Goal: Task Accomplishment & Management: Use online tool/utility

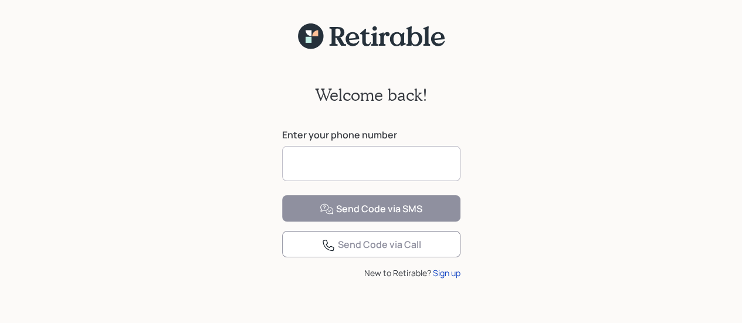
drag, startPoint x: 312, startPoint y: 176, endPoint x: 305, endPoint y: 180, distance: 8.1
click at [306, 179] on input at bounding box center [371, 163] width 178 height 35
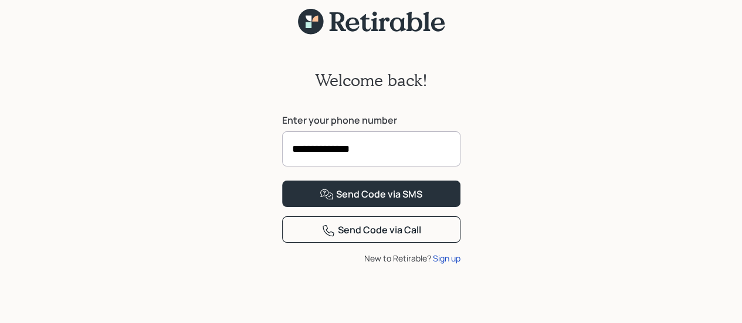
scroll to position [52, 0]
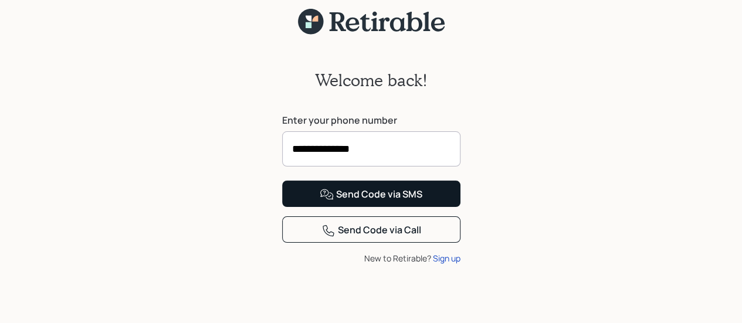
type input "**********"
click at [395, 202] on div "Send Code via SMS" at bounding box center [371, 195] width 103 height 14
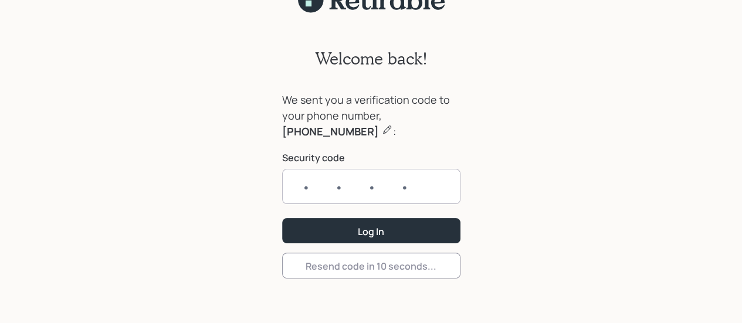
scroll to position [36, 0]
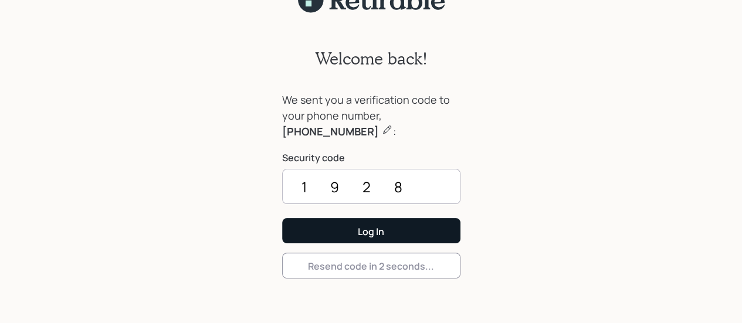
type input "1928"
click at [331, 226] on button "Log In" at bounding box center [371, 230] width 178 height 25
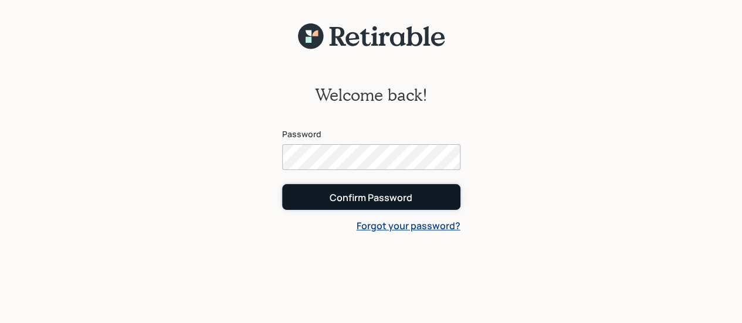
click at [345, 198] on div "Confirm Password" at bounding box center [371, 197] width 83 height 13
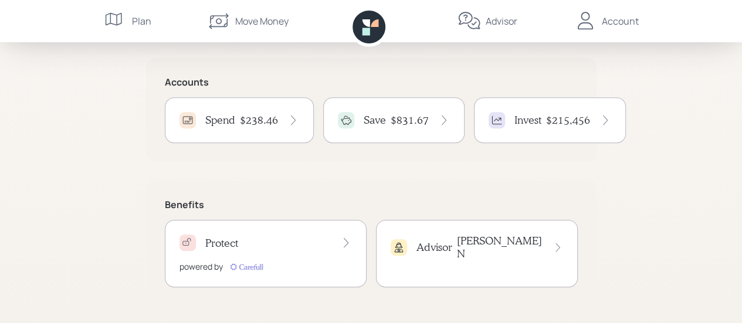
scroll to position [266, 0]
click at [413, 116] on h4 "$831.67" at bounding box center [410, 119] width 38 height 13
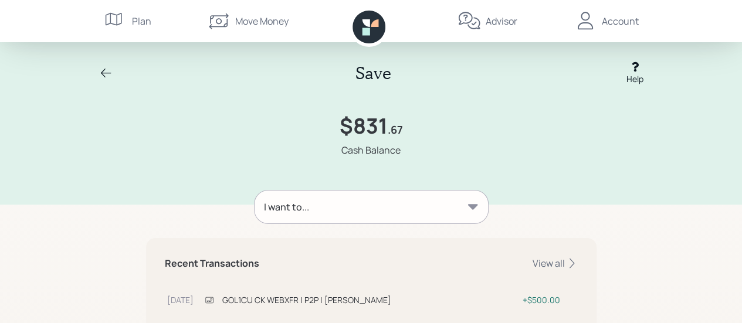
click at [474, 199] on div "I want to..." at bounding box center [371, 207] width 233 height 33
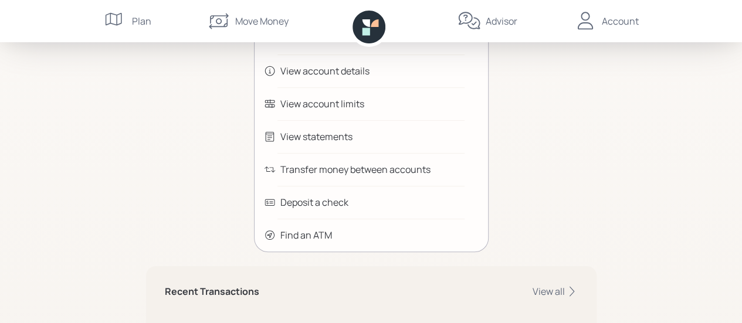
scroll to position [176, 0]
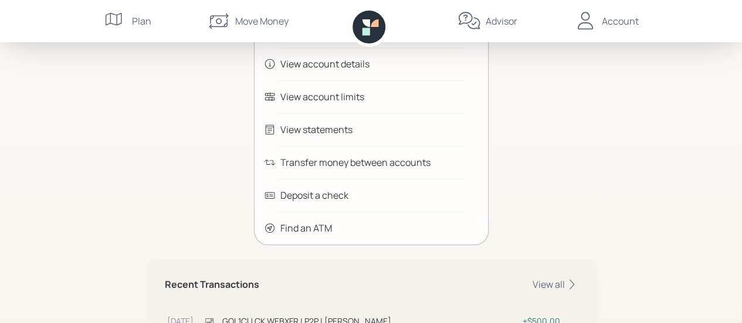
click at [349, 160] on div "Transfer money between accounts" at bounding box center [355, 162] width 150 height 14
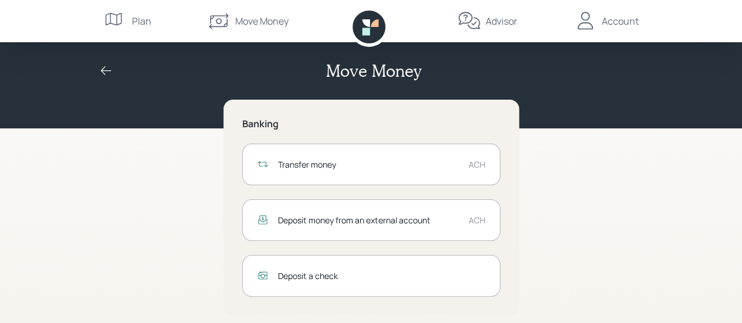
click at [446, 164] on div "Transfer money" at bounding box center [368, 164] width 181 height 12
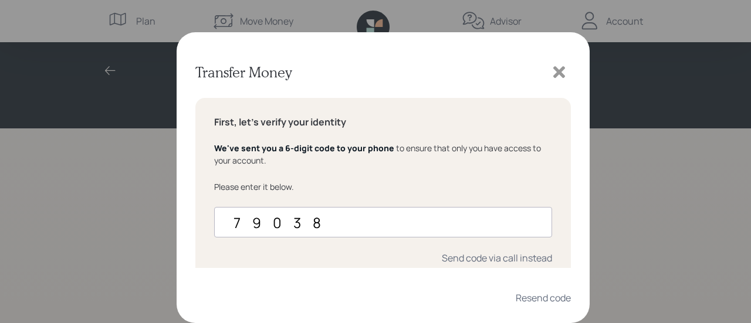
type input "790383"
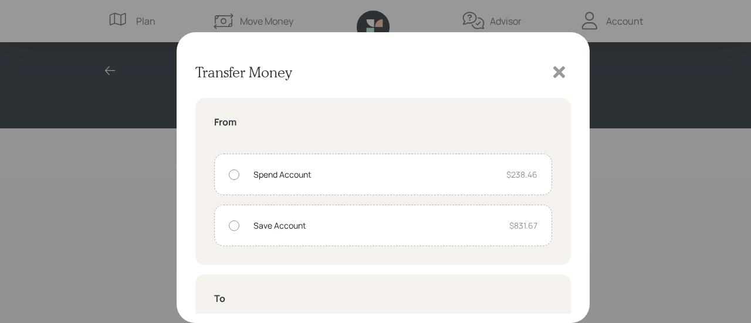
click at [232, 226] on div at bounding box center [234, 226] width 11 height 11
radio input "true"
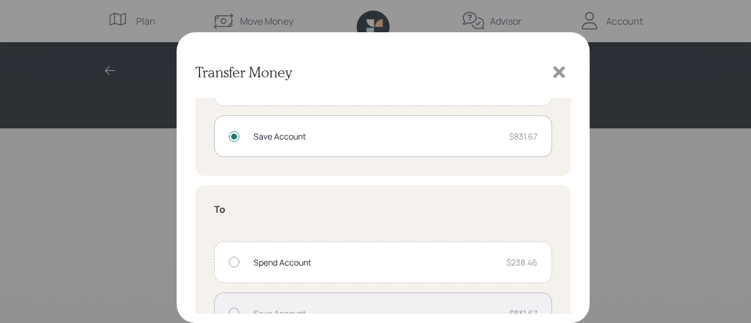
scroll to position [117, 0]
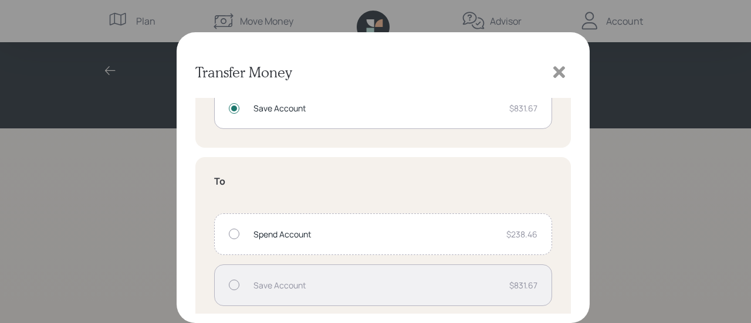
click at [236, 236] on div at bounding box center [234, 234] width 11 height 11
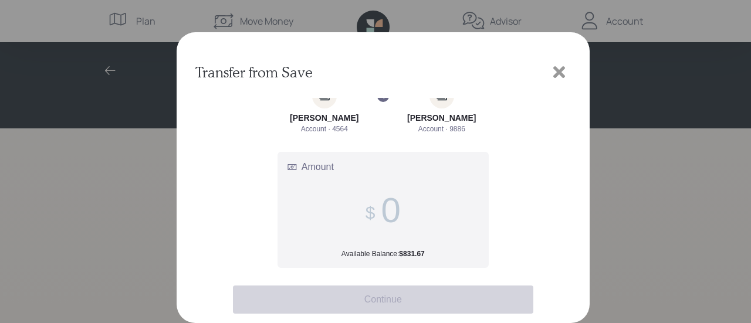
scroll to position [17, 0]
click at [415, 187] on label "Amount Available Balance: $831.67" at bounding box center [383, 210] width 210 height 115
click at [400, 191] on input "Amount Available Balance: $831.67" at bounding box center [390, 211] width 19 height 40
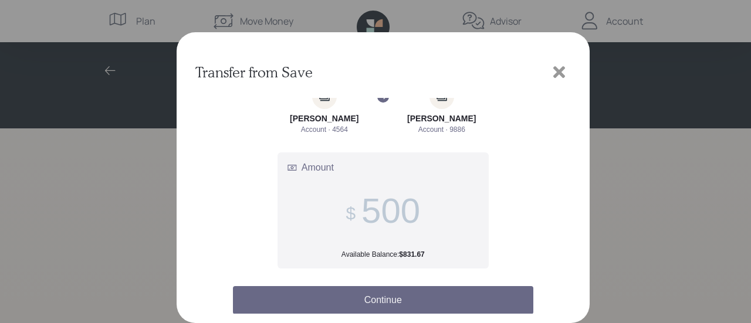
type input "500"
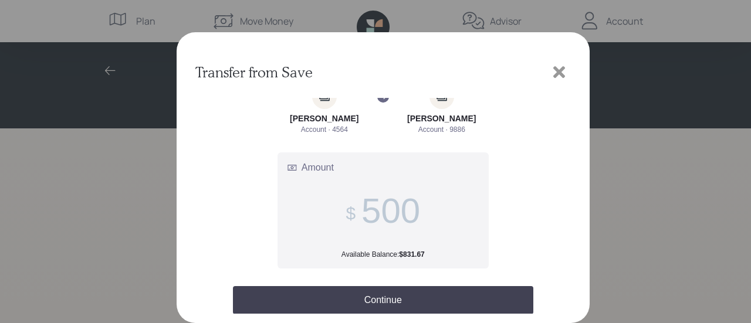
drag, startPoint x: 411, startPoint y: 294, endPoint x: 423, endPoint y: 284, distance: 15.8
click at [411, 293] on button "Continue" at bounding box center [383, 300] width 300 height 28
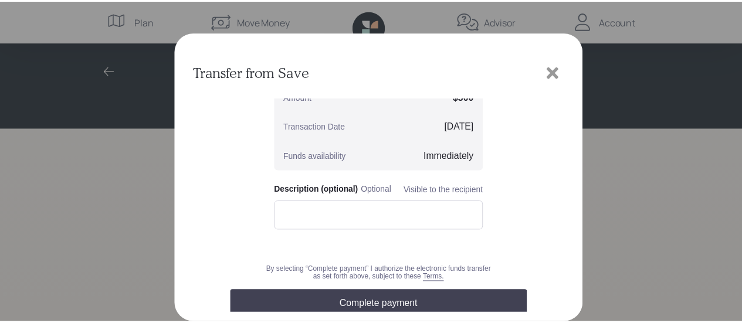
scroll to position [161, 0]
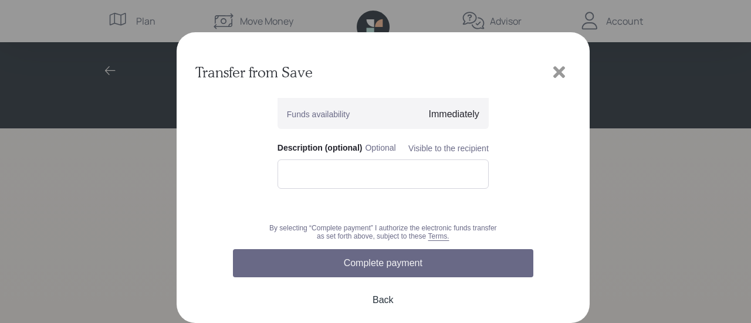
click at [328, 259] on button "Complete payment" at bounding box center [383, 263] width 300 height 28
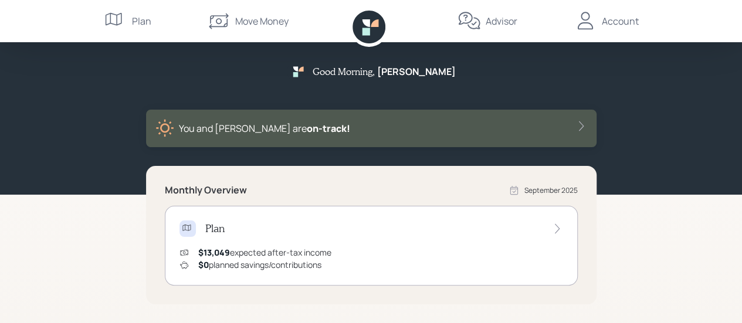
click at [611, 22] on div "Account" at bounding box center [620, 21] width 37 height 14
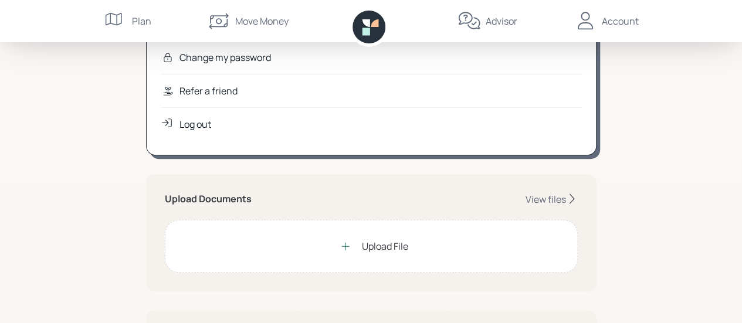
scroll to position [176, 0]
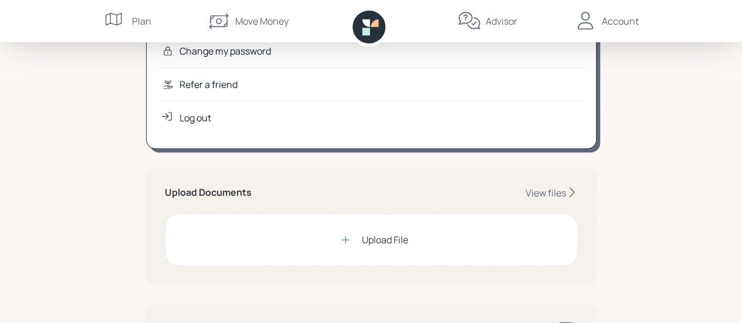
click at [195, 120] on div "Log out" at bounding box center [195, 118] width 32 height 14
